Goal: Find specific page/section: Find specific page/section

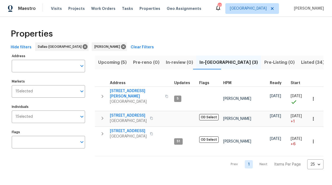
click at [183, 60] on span "In-review (0)" at bounding box center [179, 62] width 27 height 7
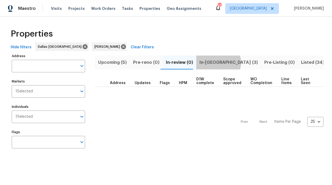
click at [215, 62] on span "In-[GEOGRAPHIC_DATA] (3)" at bounding box center [229, 62] width 58 height 7
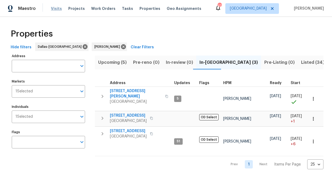
click at [60, 8] on span "Visits" at bounding box center [56, 8] width 11 height 5
